Goal: Task Accomplishment & Management: Use online tool/utility

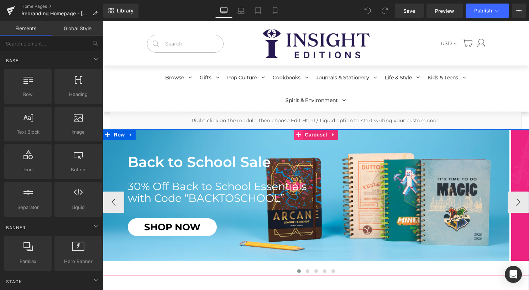
drag, startPoint x: 314, startPoint y: 135, endPoint x: 300, endPoint y: 133, distance: 13.6
click at [314, 135] on span "Carousel" at bounding box center [316, 135] width 26 height 11
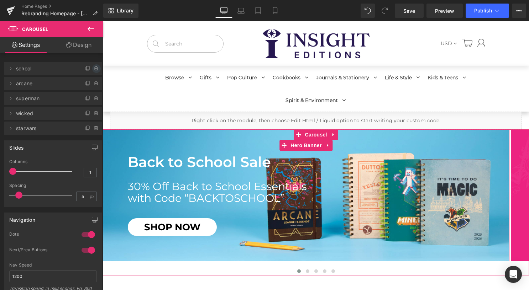
click at [94, 70] on icon at bounding box center [97, 69] width 6 height 6
click at [92, 71] on button "Delete" at bounding box center [89, 68] width 22 height 9
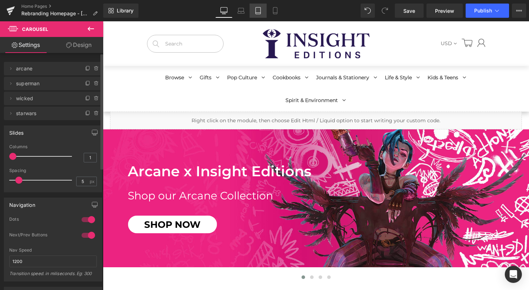
click at [255, 11] on icon at bounding box center [257, 10] width 7 height 7
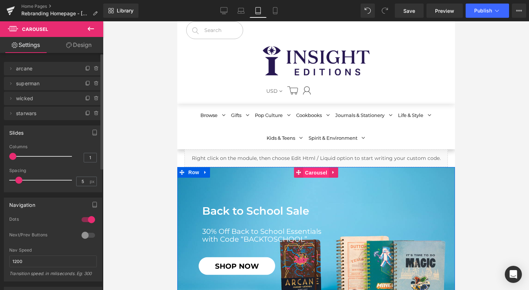
click at [309, 173] on span "Carousel" at bounding box center [316, 173] width 26 height 11
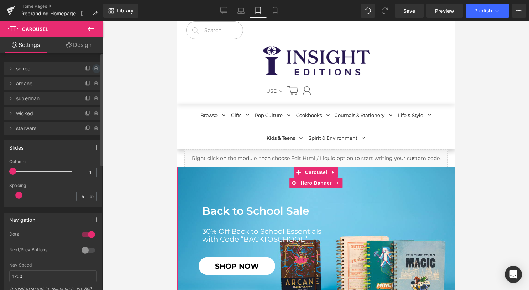
click at [94, 71] on icon at bounding box center [97, 69] width 6 height 6
click at [79, 71] on button "Delete" at bounding box center [89, 68] width 22 height 9
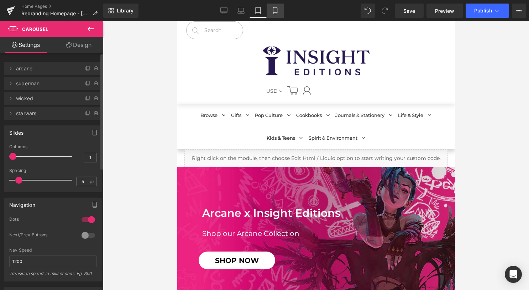
drag, startPoint x: 277, startPoint y: 10, endPoint x: 82, endPoint y: 70, distance: 203.9
click at [277, 10] on icon at bounding box center [275, 10] width 7 height 7
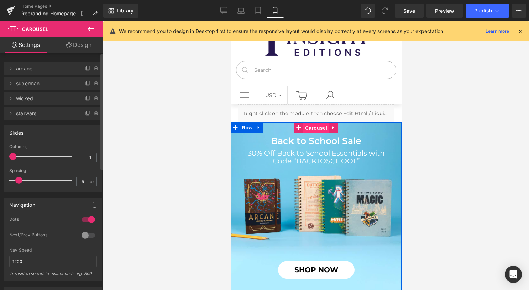
click at [307, 128] on span "Carousel" at bounding box center [316, 128] width 26 height 11
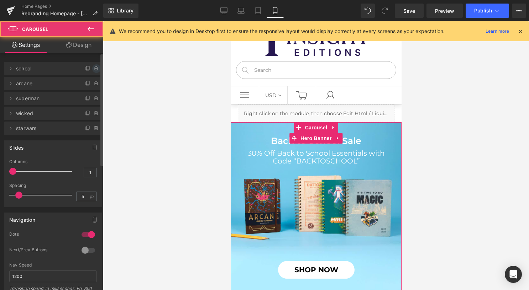
click at [96, 69] on icon at bounding box center [97, 69] width 6 height 6
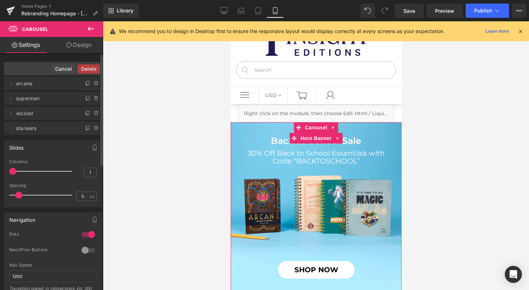
click at [96, 69] on button "Delete" at bounding box center [89, 68] width 22 height 9
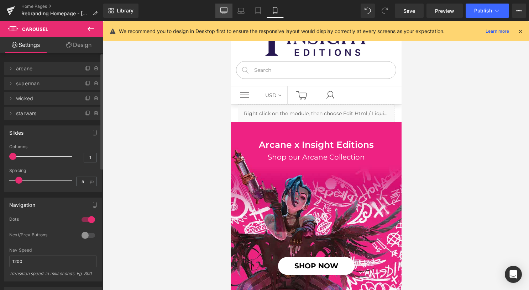
click at [223, 14] on icon at bounding box center [223, 10] width 7 height 7
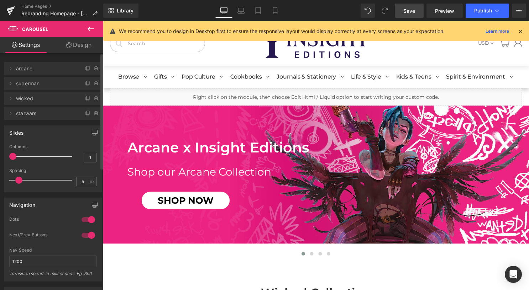
drag, startPoint x: 403, startPoint y: 11, endPoint x: 119, endPoint y: 51, distance: 286.5
click at [403, 11] on link "Save" at bounding box center [409, 11] width 29 height 14
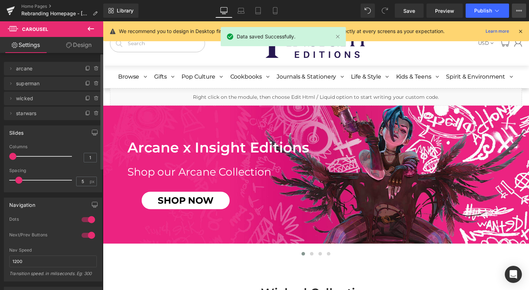
click at [515, 14] on button "View Live Page View with current Template Save Template to Library Schedule Pub…" at bounding box center [519, 11] width 14 height 14
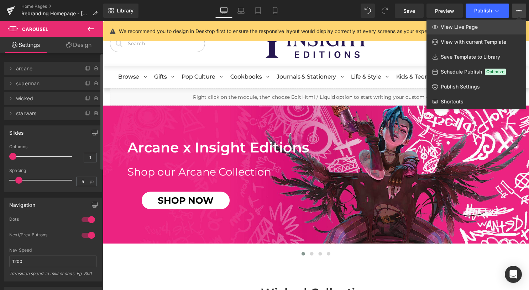
click at [500, 25] on link "View Live Page" at bounding box center [476, 27] width 100 height 15
